Goal: Communication & Community: Ask a question

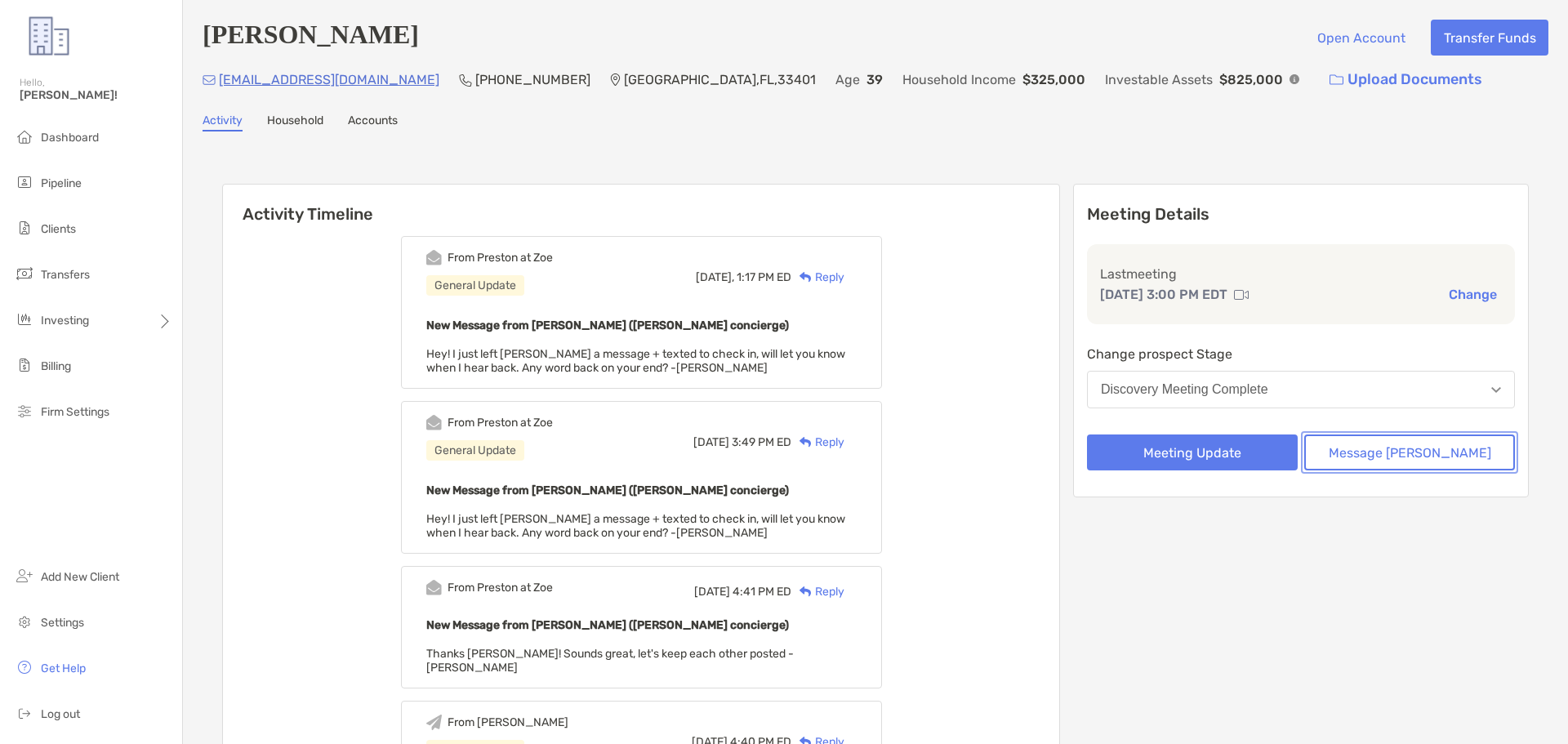
click at [1439, 452] on button "Message [PERSON_NAME]" at bounding box center [1409, 452] width 211 height 36
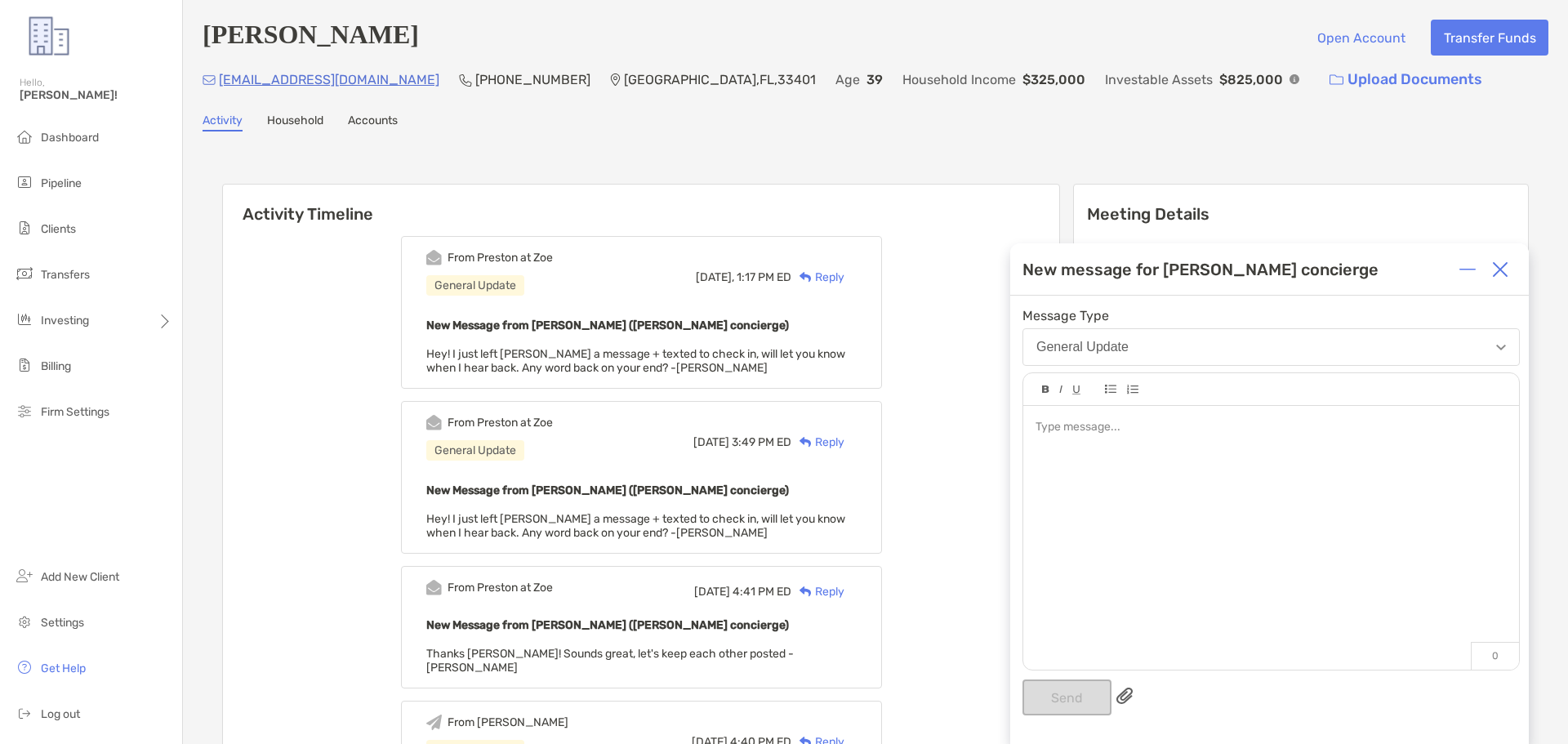
click at [1088, 420] on div at bounding box center [1270, 428] width 470 height 17
drag, startPoint x: 1071, startPoint y: 692, endPoint x: 1099, endPoint y: 588, distance: 107.7
click at [1075, 690] on button "Send" at bounding box center [1066, 698] width 89 height 36
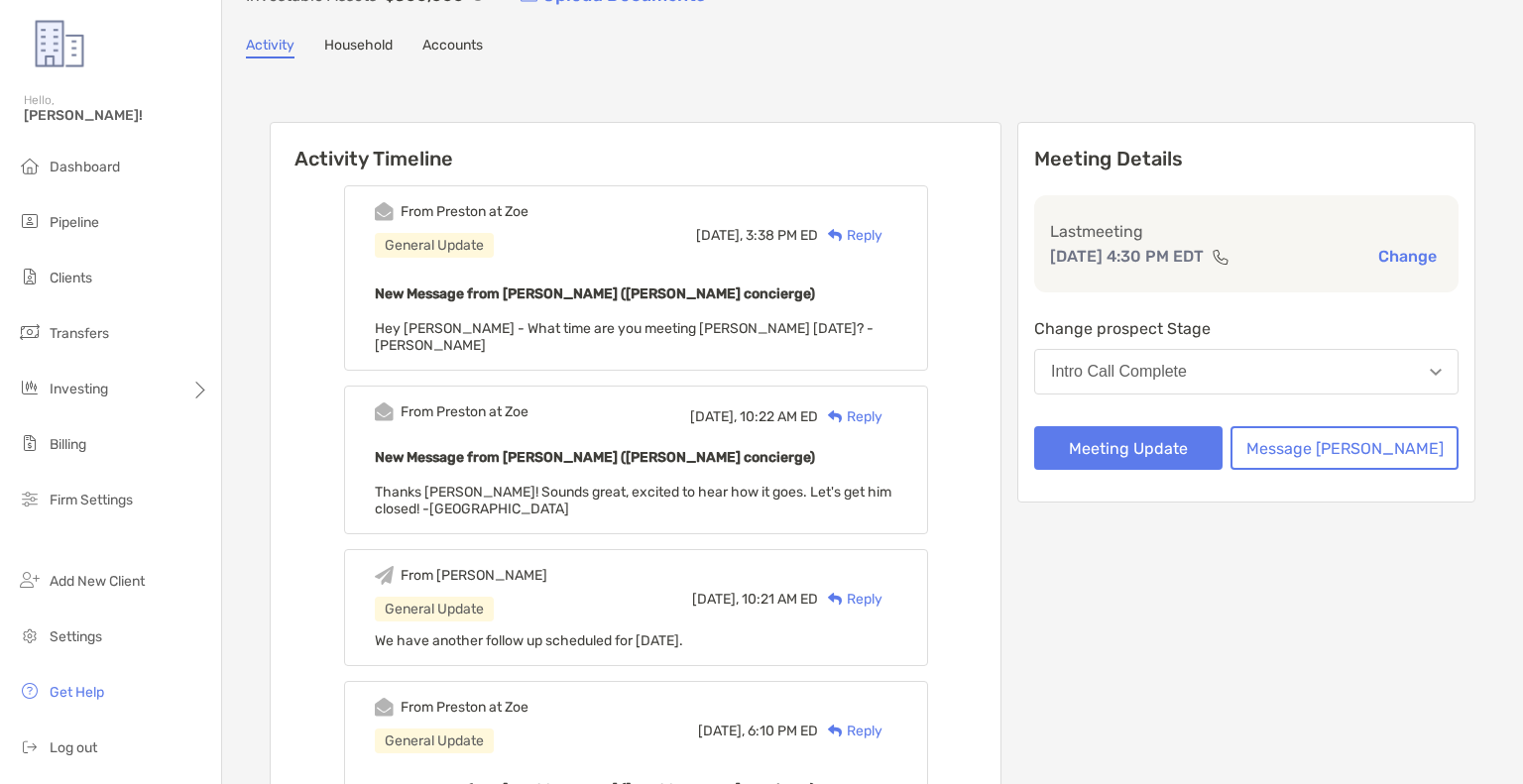
scroll to position [99, 0]
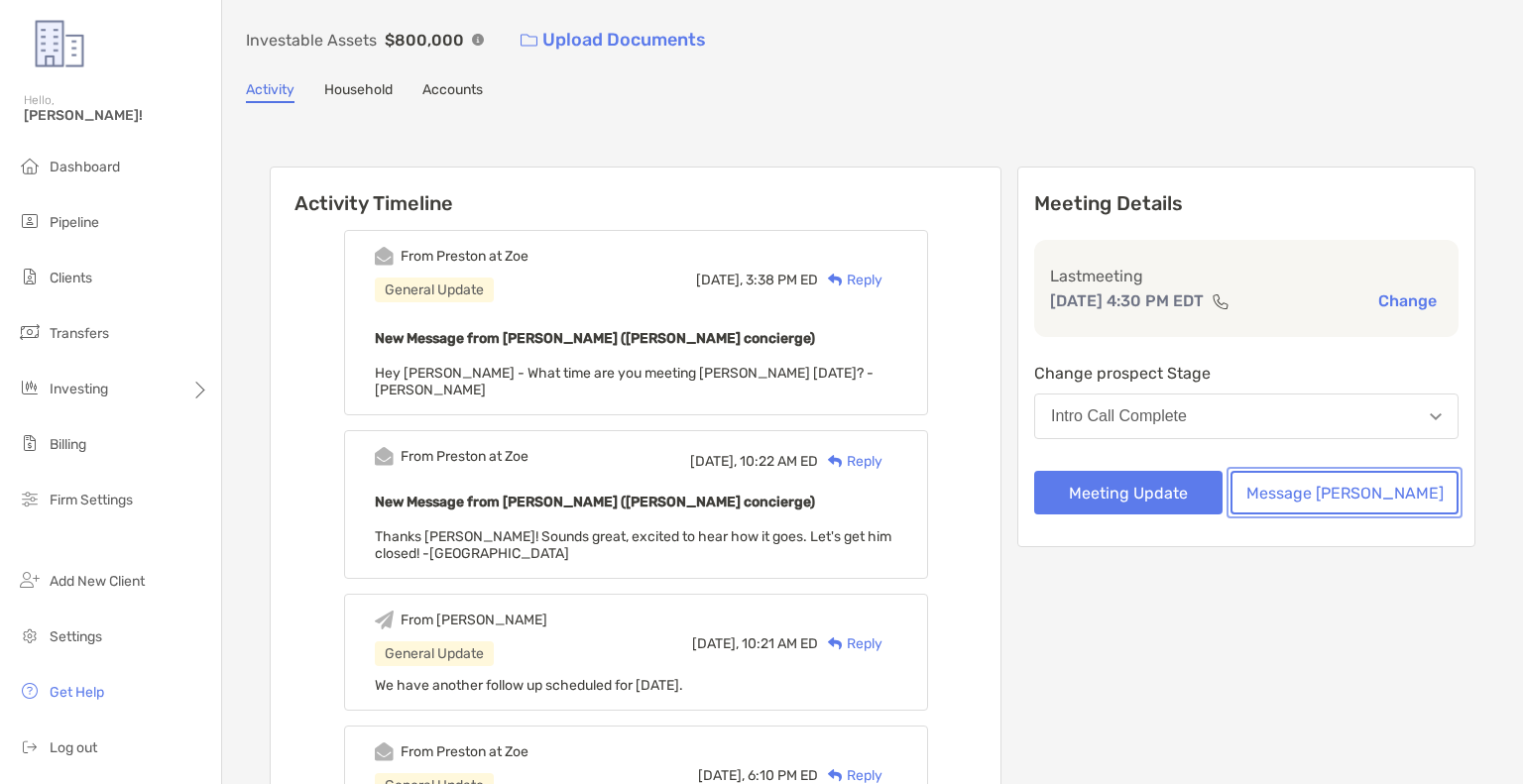
click at [1380, 500] on button "Message [PERSON_NAME]" at bounding box center [1344, 493] width 228 height 44
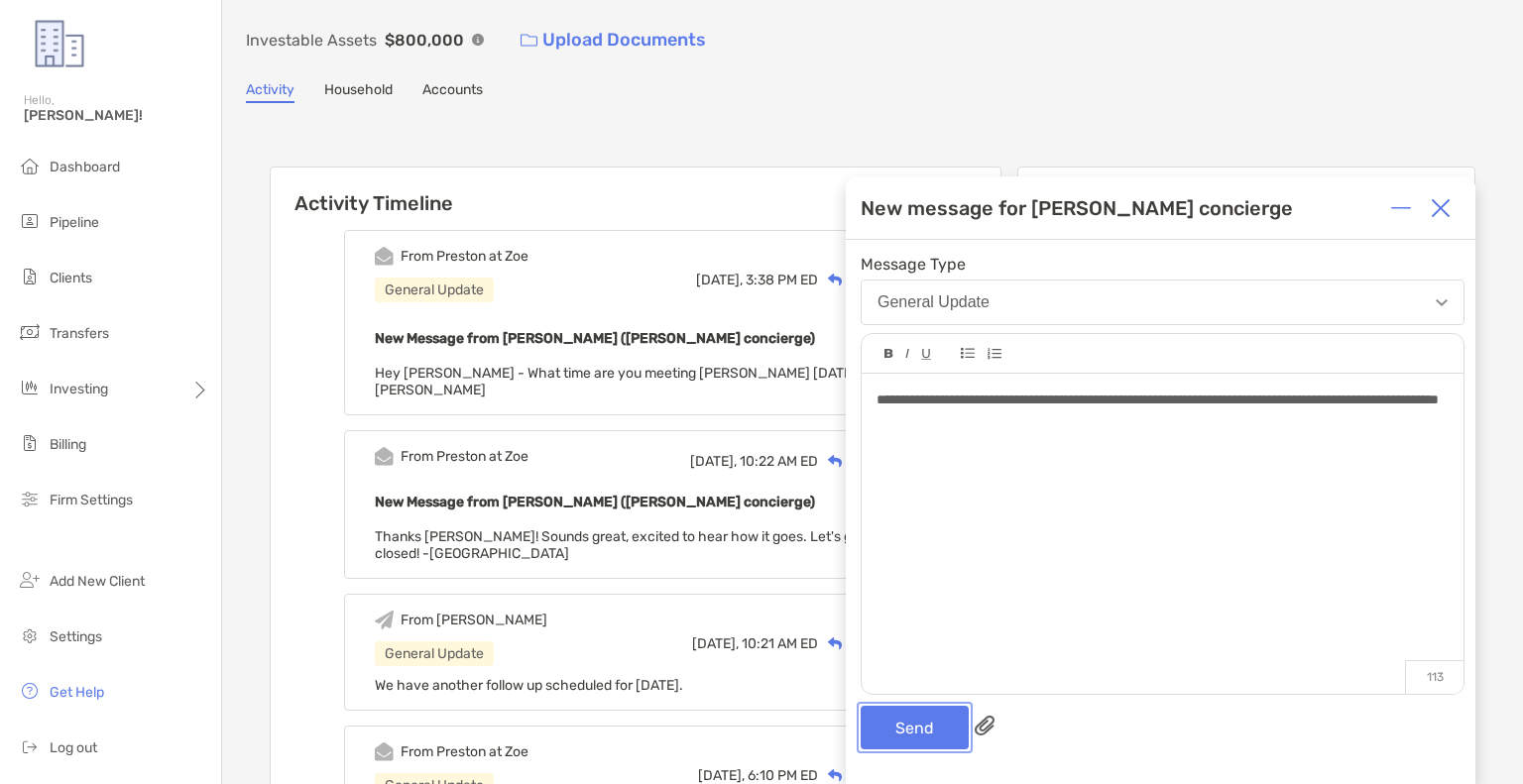
click at [924, 733] on button "Send" at bounding box center [915, 728] width 108 height 44
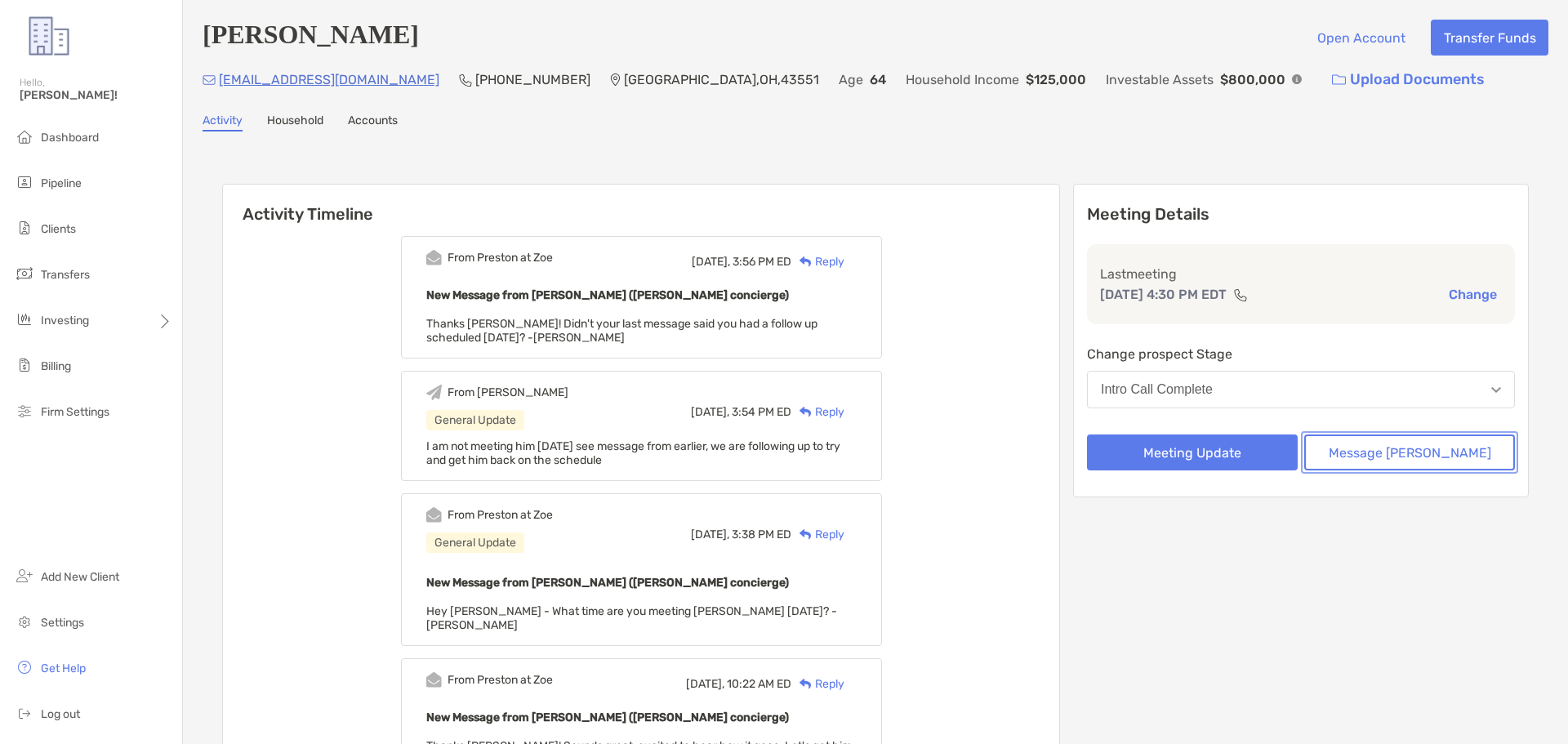
click at [1398, 447] on button "Message [PERSON_NAME]" at bounding box center [1409, 452] width 211 height 36
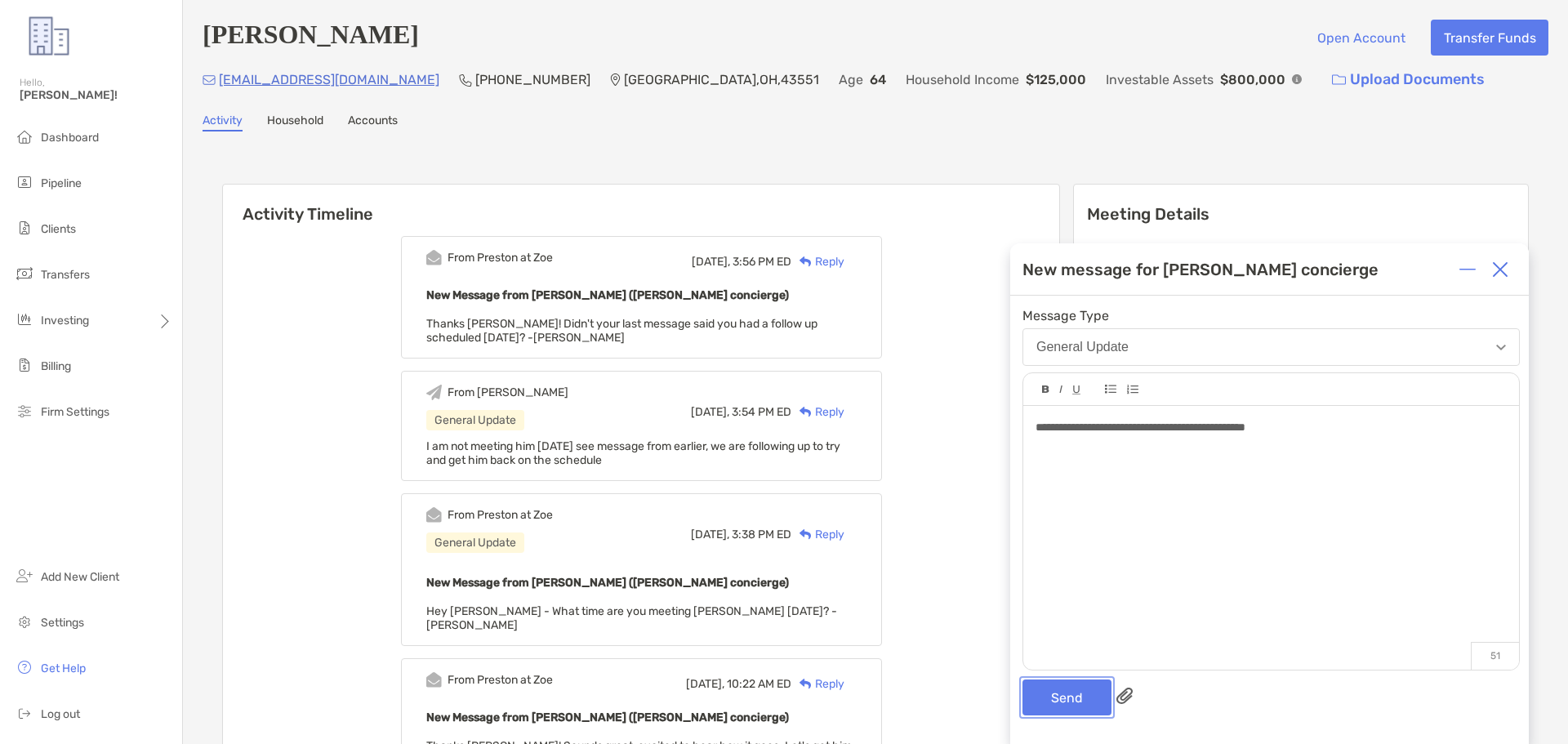
click at [1066, 701] on button "Send" at bounding box center [1066, 698] width 89 height 36
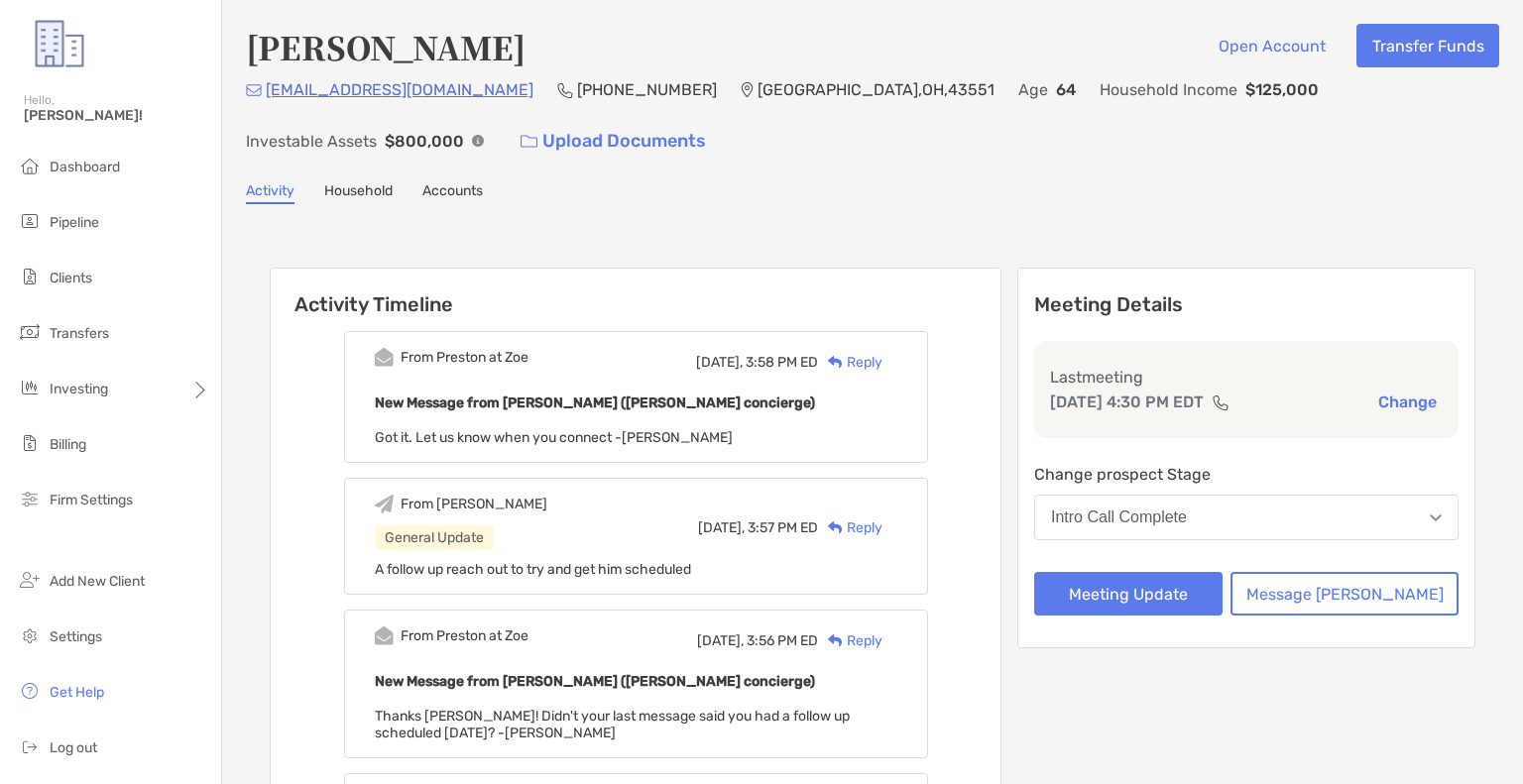
scroll to position [99, 0]
